Goal: Information Seeking & Learning: Learn about a topic

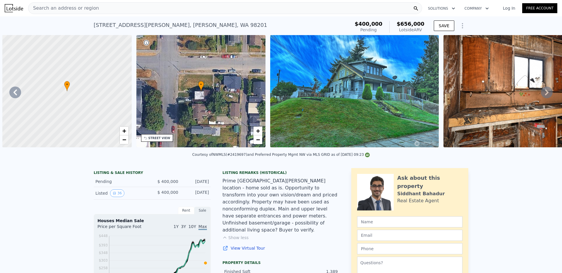
scroll to position [0, 1308]
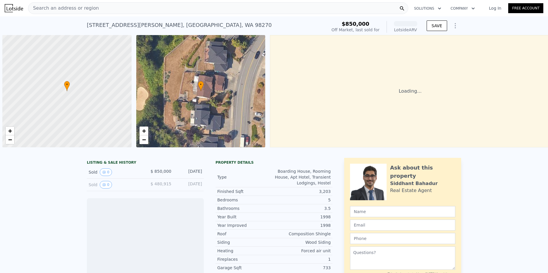
scroll to position [0, 2]
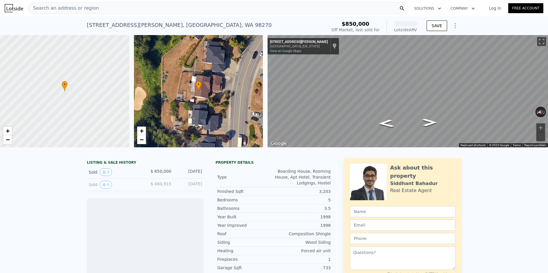
click at [111, 9] on div "Search an address or region" at bounding box center [218, 8] width 380 height 12
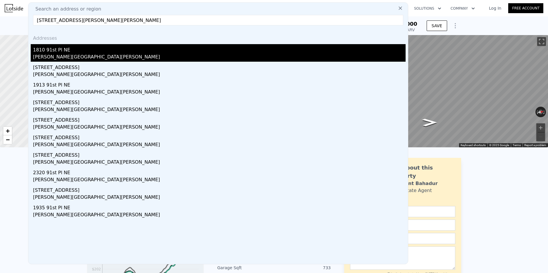
type input "[STREET_ADDRESS][PERSON_NAME][PERSON_NAME]"
click at [51, 60] on div "[PERSON_NAME][GEOGRAPHIC_DATA][PERSON_NAME]" at bounding box center [219, 58] width 373 height 8
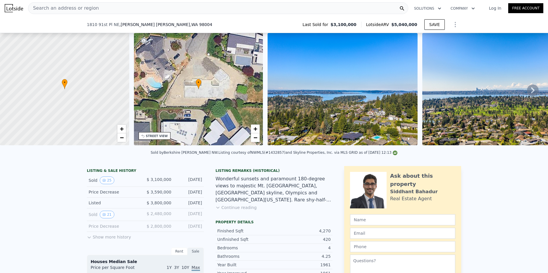
scroll to position [95, 0]
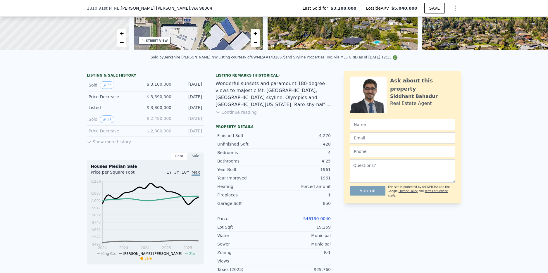
click at [311, 217] on link "546130-0040" at bounding box center [317, 219] width 28 height 5
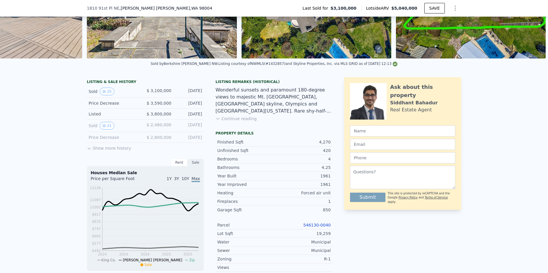
scroll to position [95, 0]
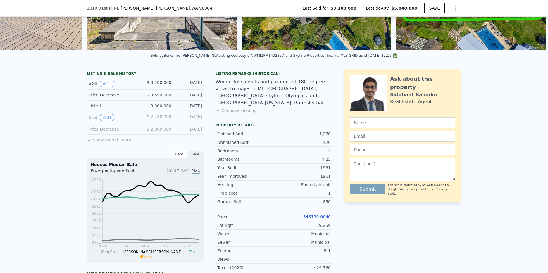
click at [311, 217] on link "546130-0040" at bounding box center [317, 217] width 28 height 5
